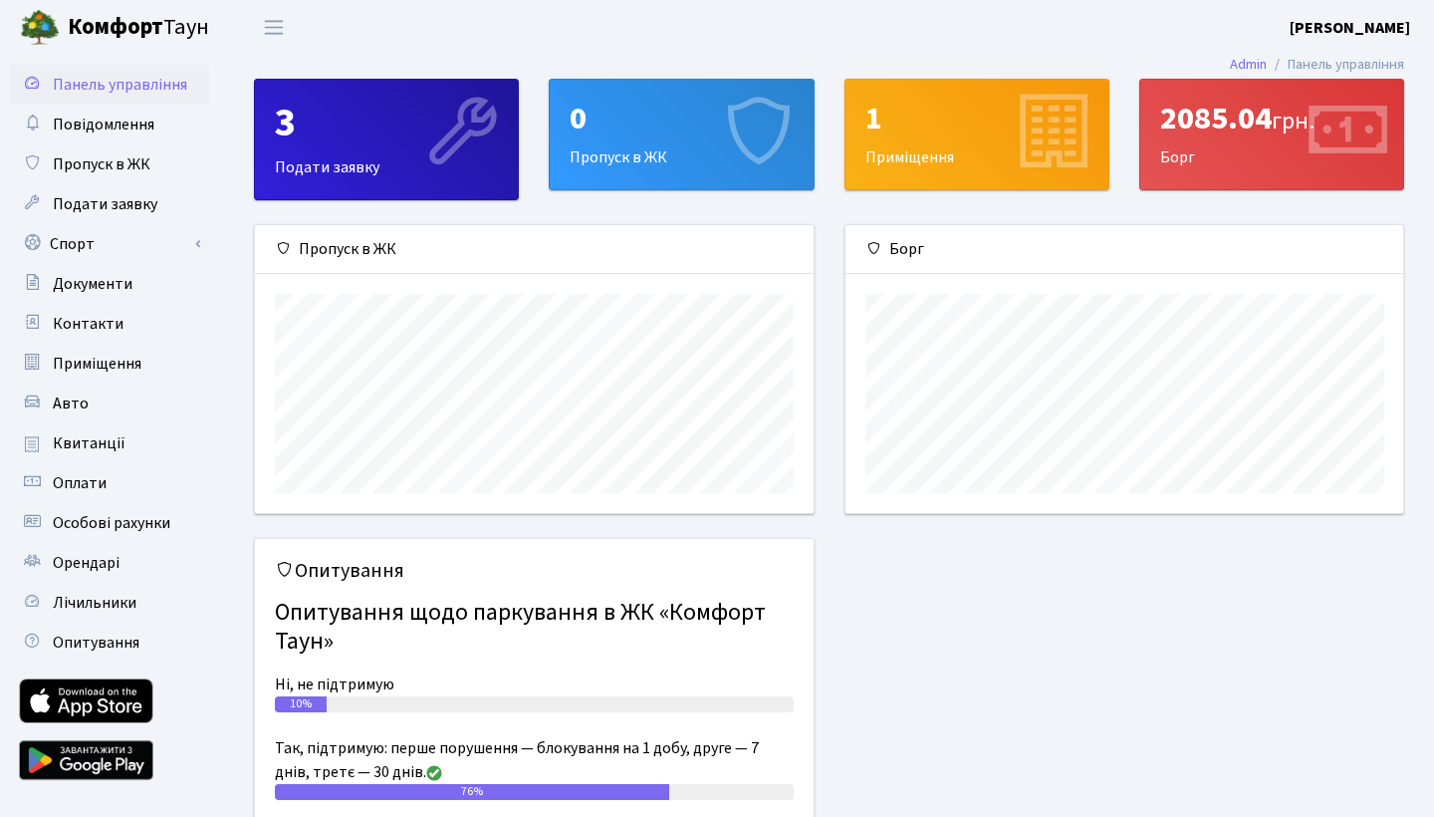
scroll to position [288, 558]
click at [1202, 145] on div "2085.04 грн. Борг" at bounding box center [1272, 135] width 263 height 110
click at [81, 471] on link "Оплати" at bounding box center [109, 483] width 199 height 40
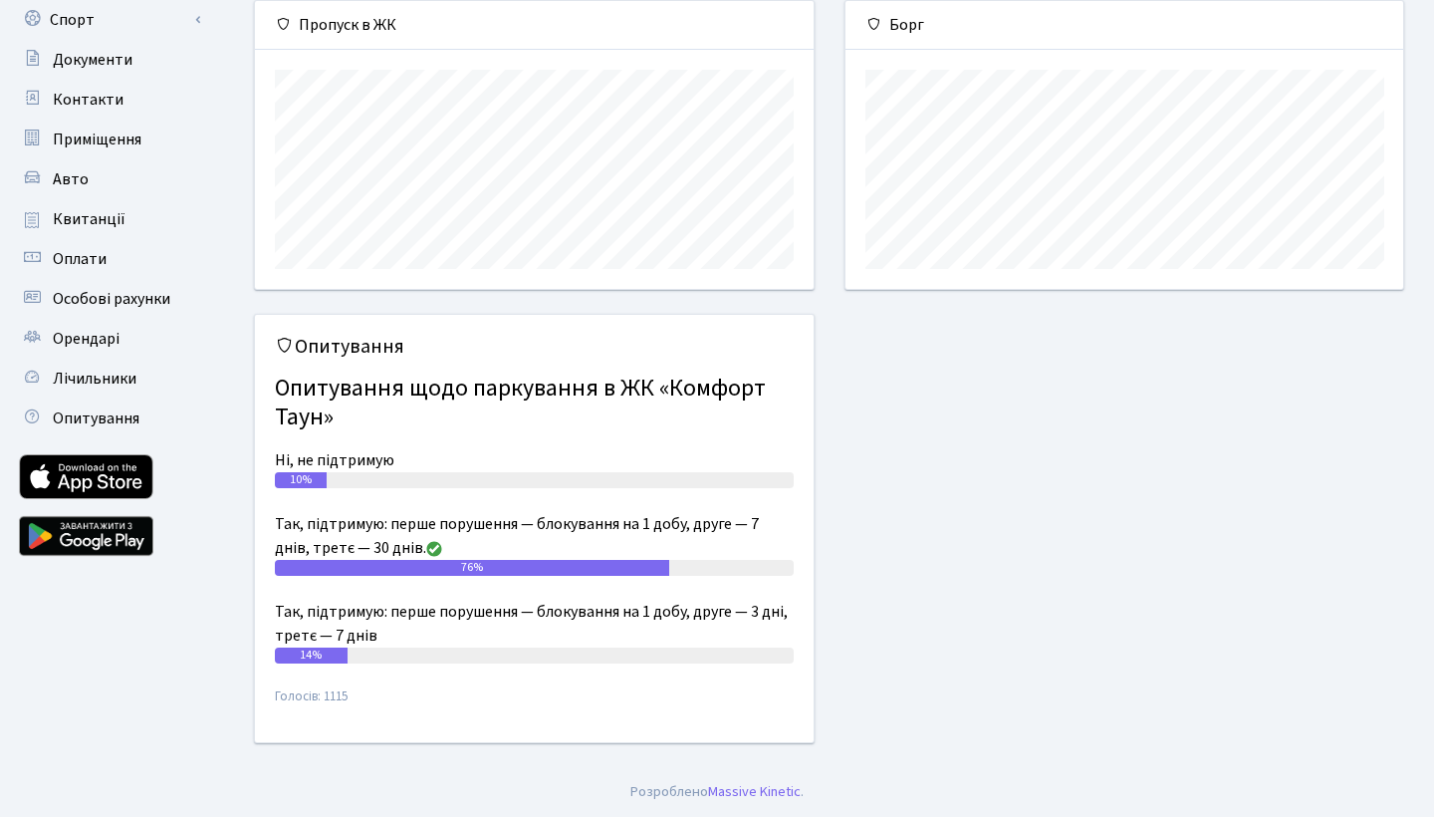
scroll to position [222, 0]
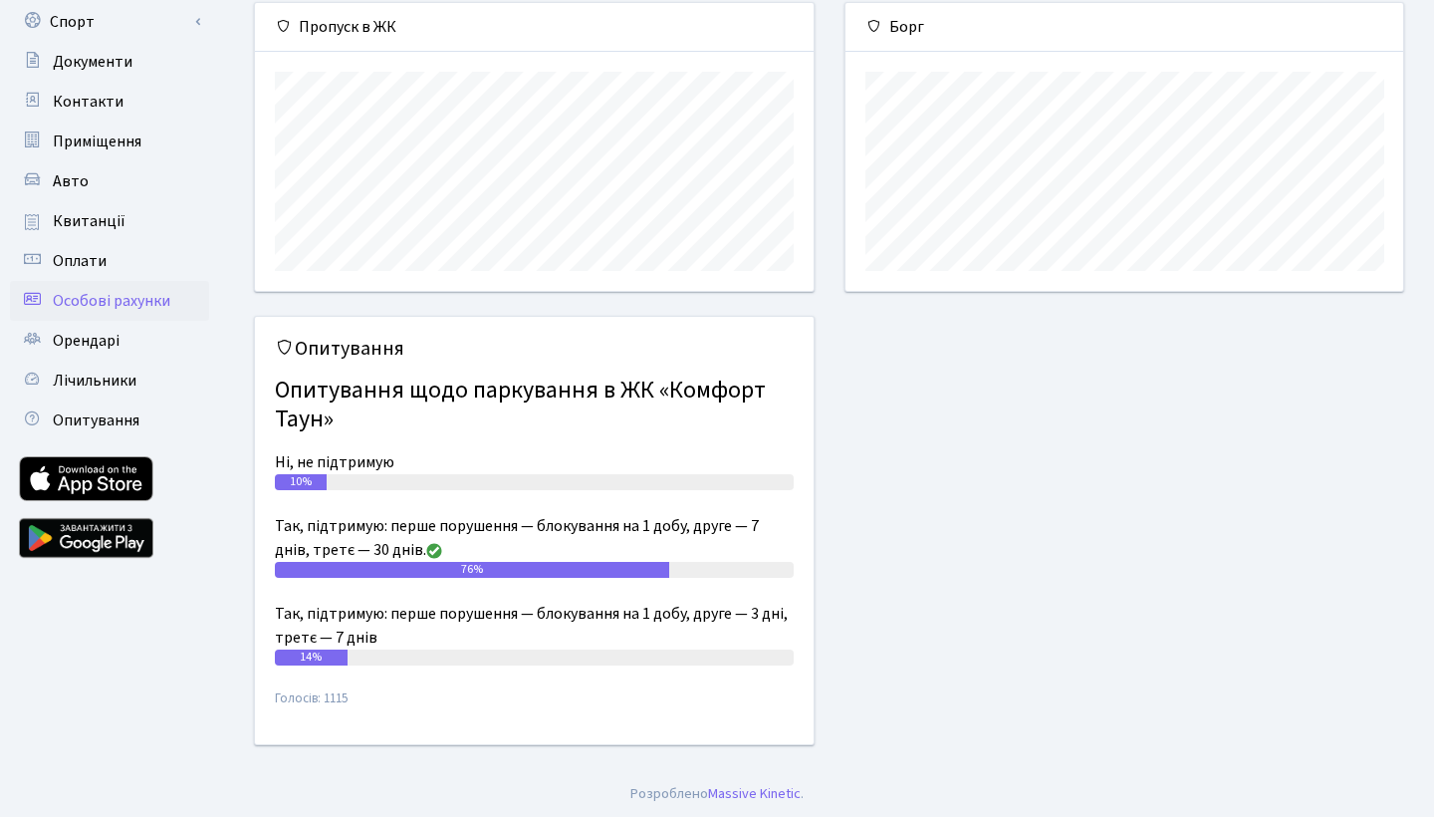
click at [134, 304] on span "Особові рахунки" at bounding box center [112, 301] width 118 height 22
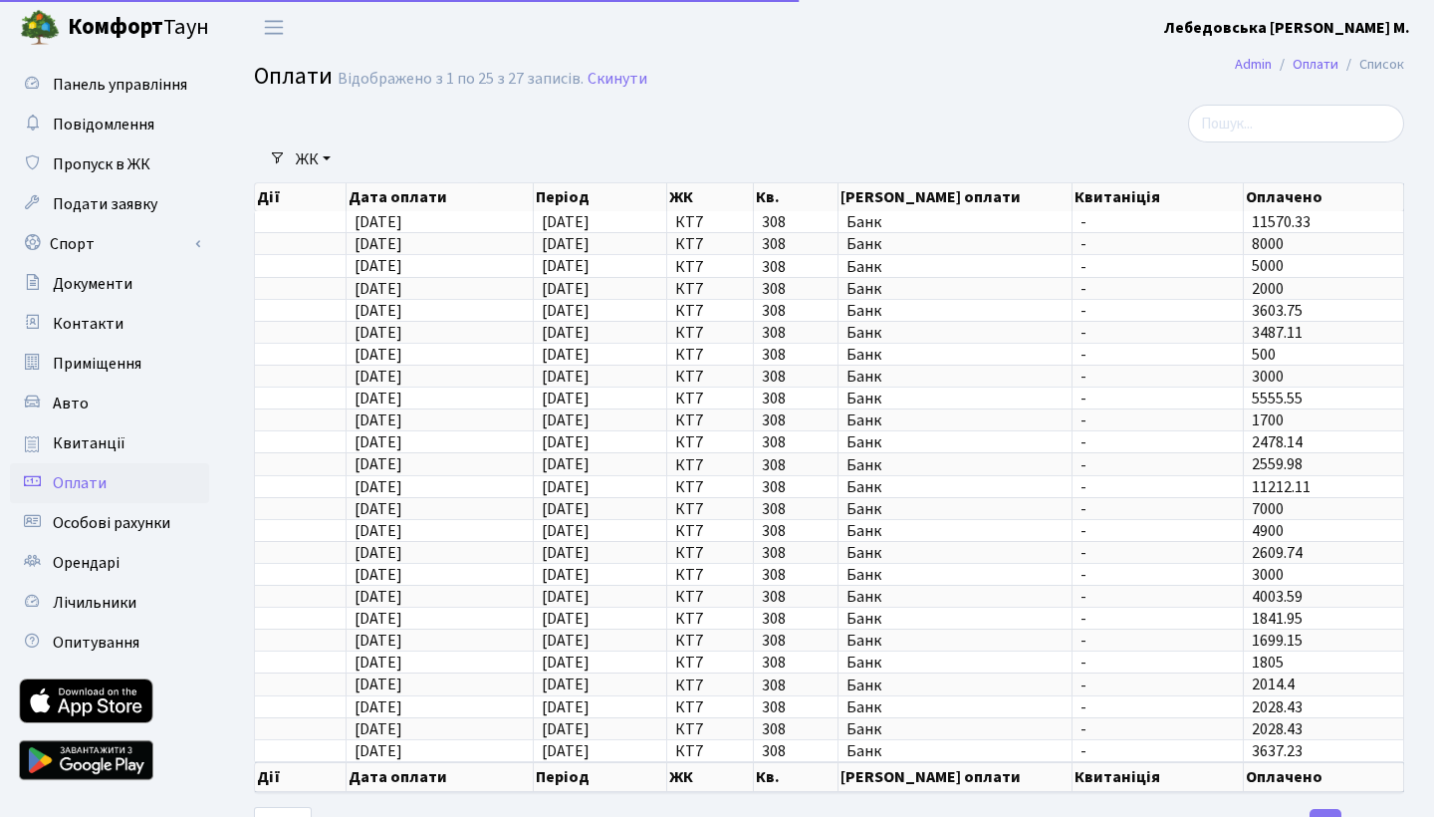
select select "25"
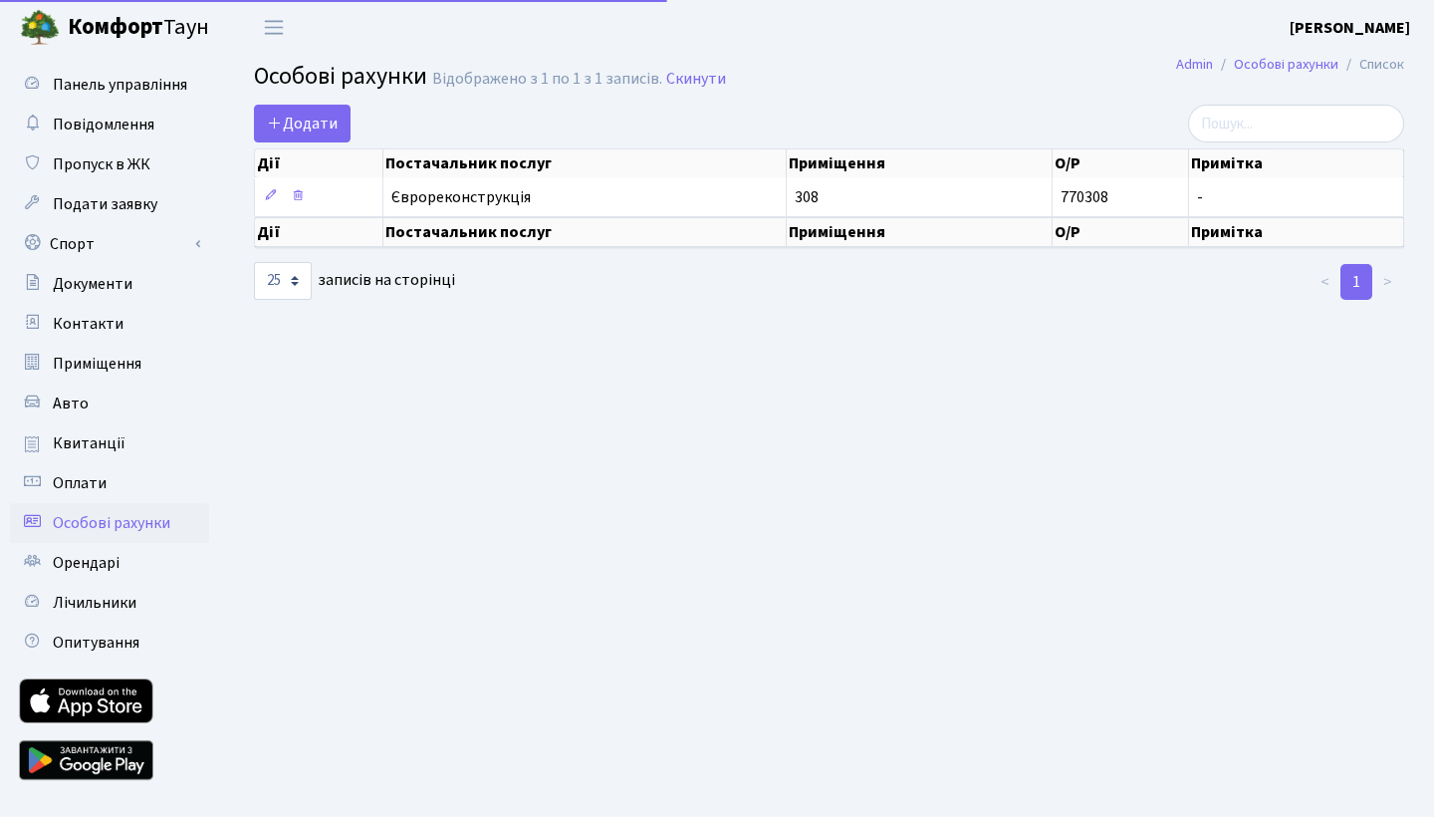
select select "25"
click at [119, 129] on span "Повідомлення" at bounding box center [104, 125] width 102 height 22
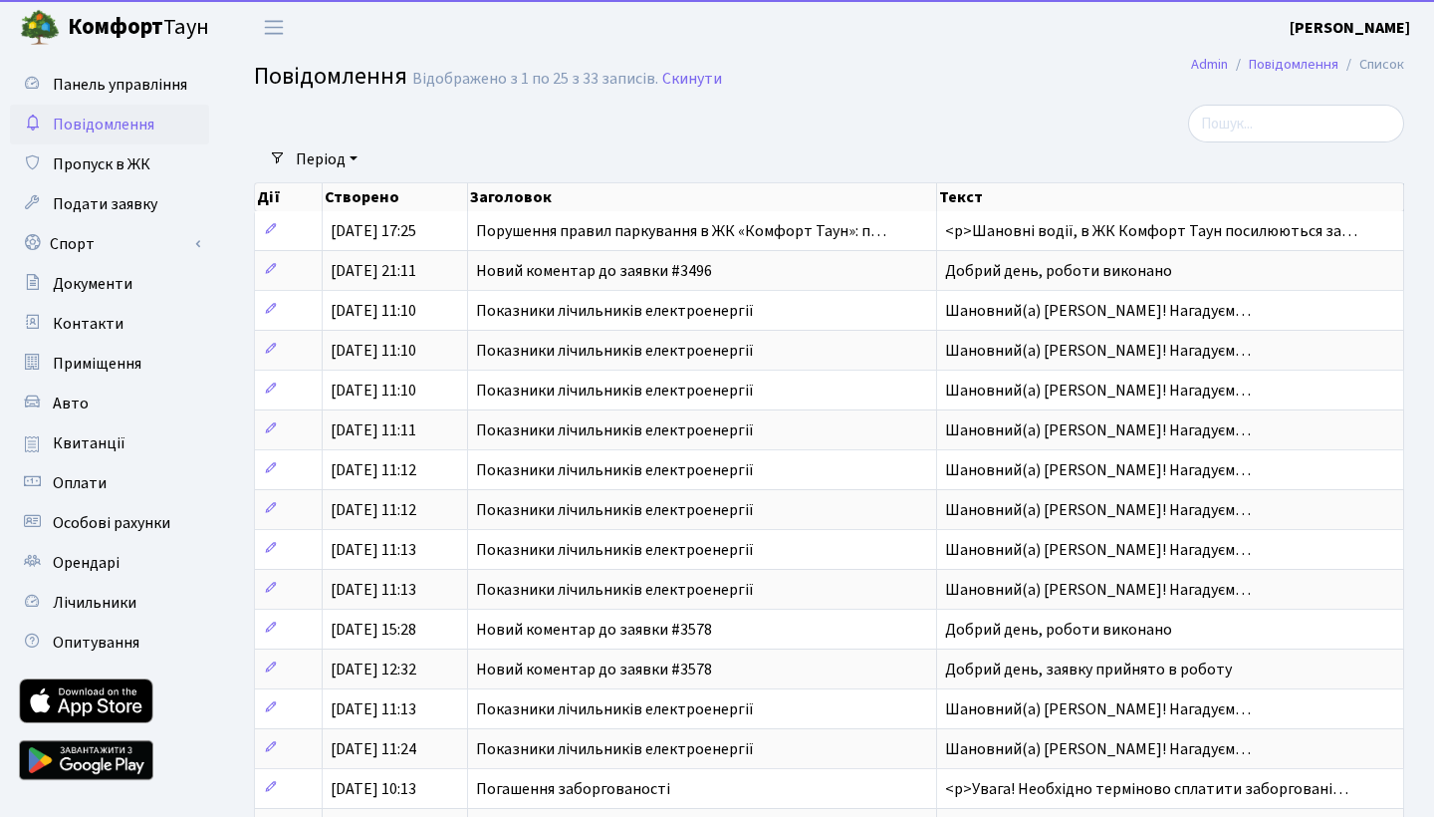
select select "25"
click at [122, 85] on span "Панель управління" at bounding box center [120, 85] width 134 height 22
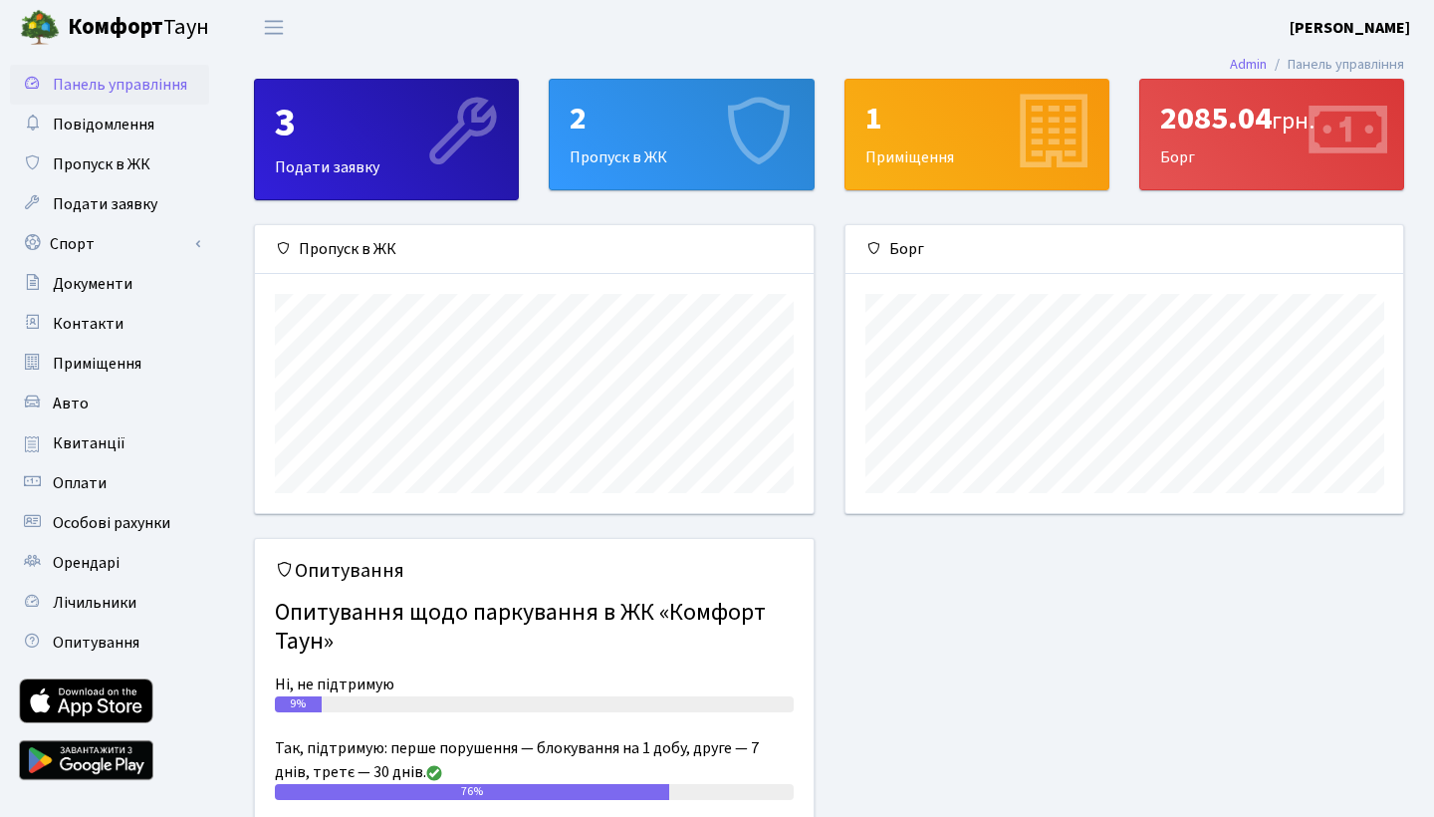
scroll to position [288, 558]
